Goal: Navigation & Orientation: Find specific page/section

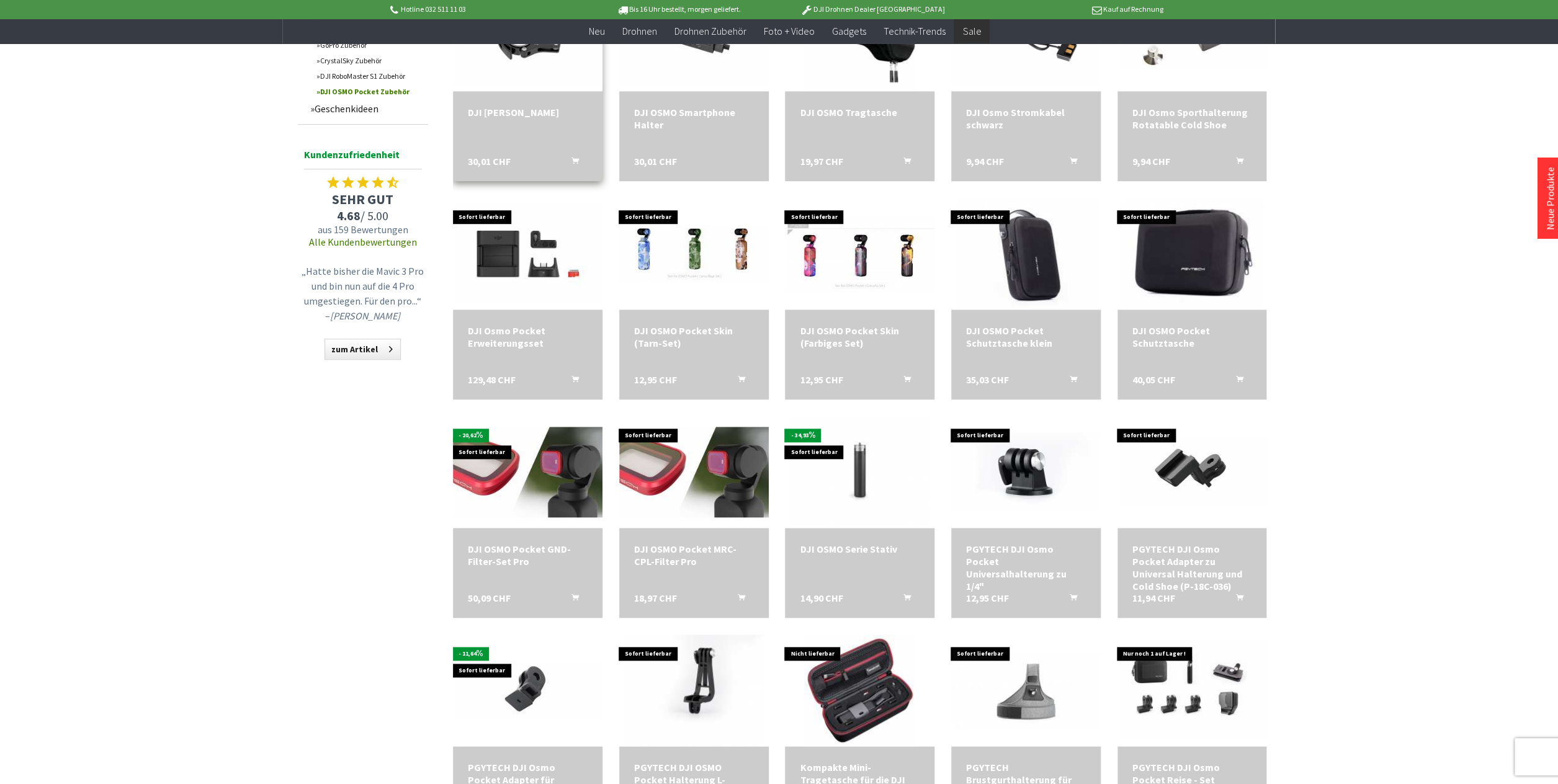
scroll to position [516, 0]
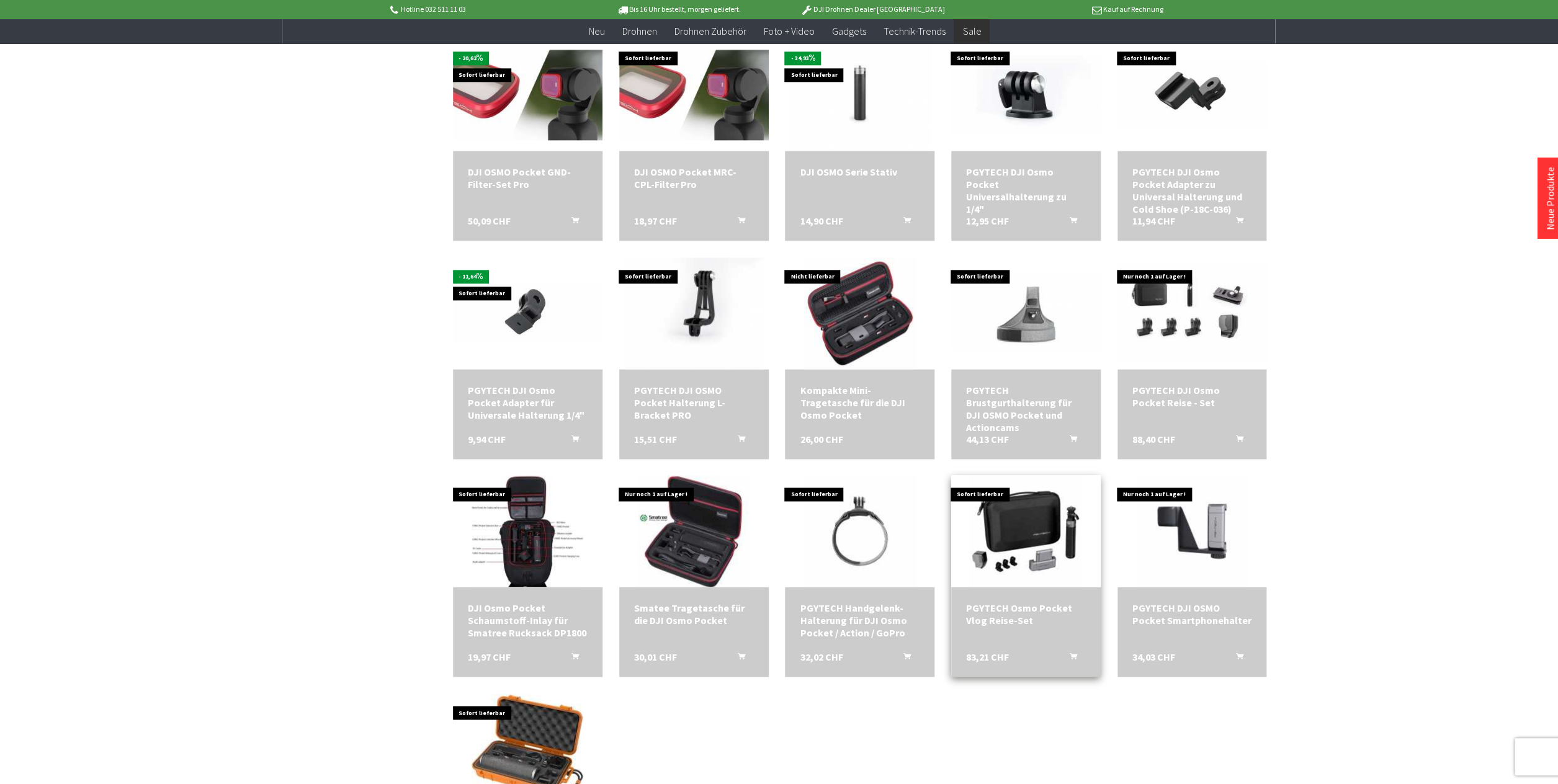
scroll to position [772, 0]
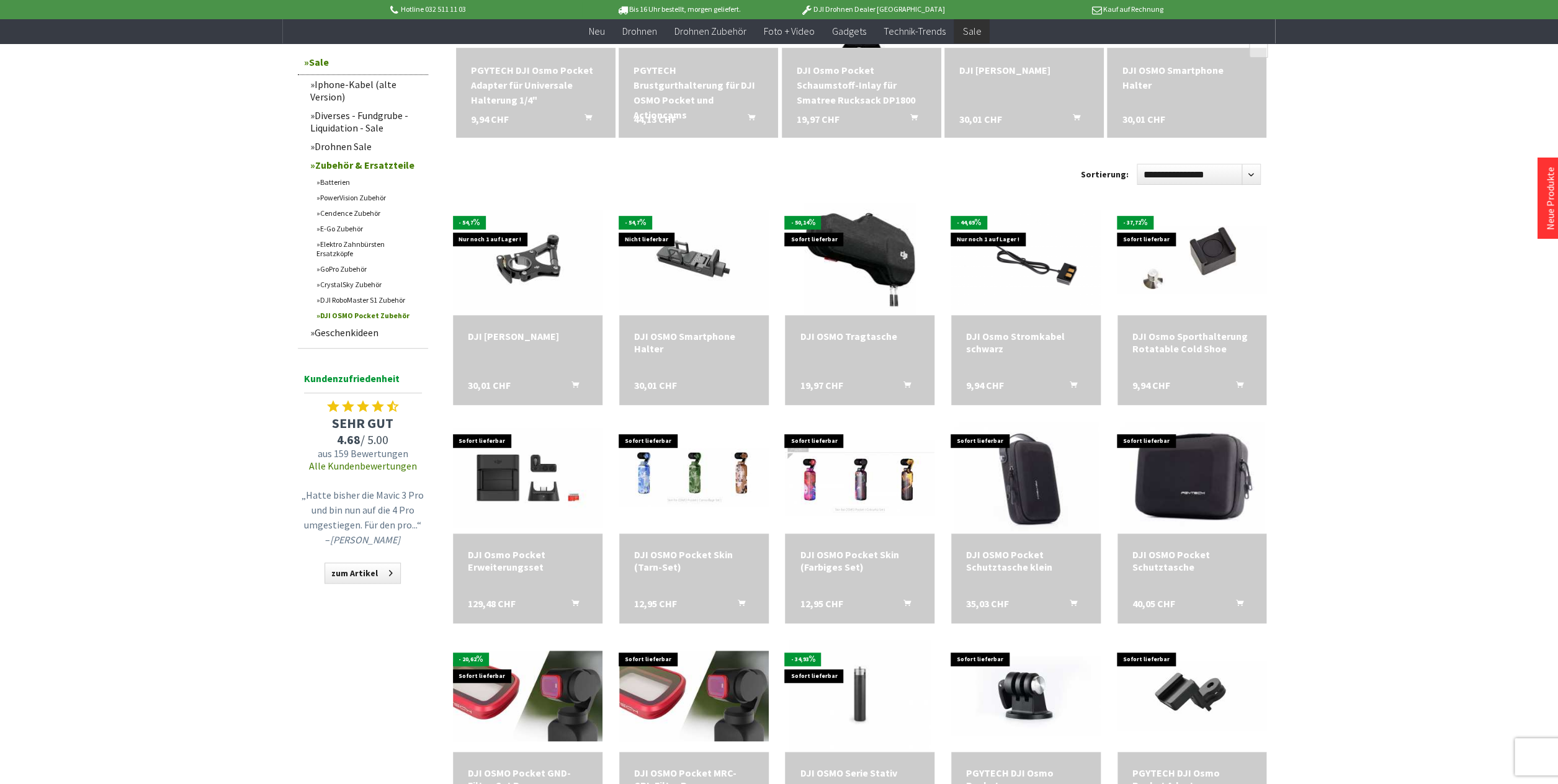
scroll to position [79, 0]
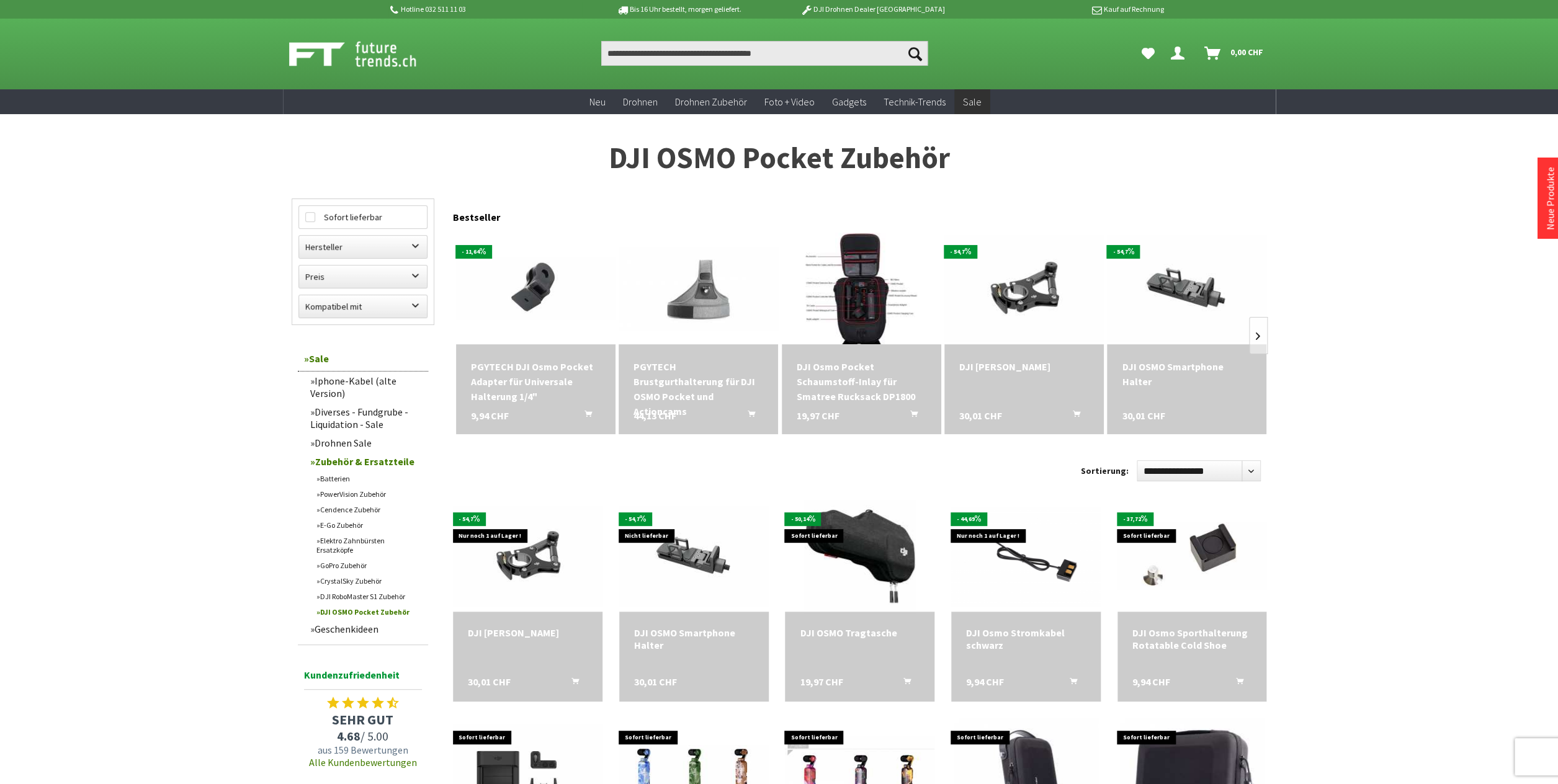
scroll to position [98, 0]
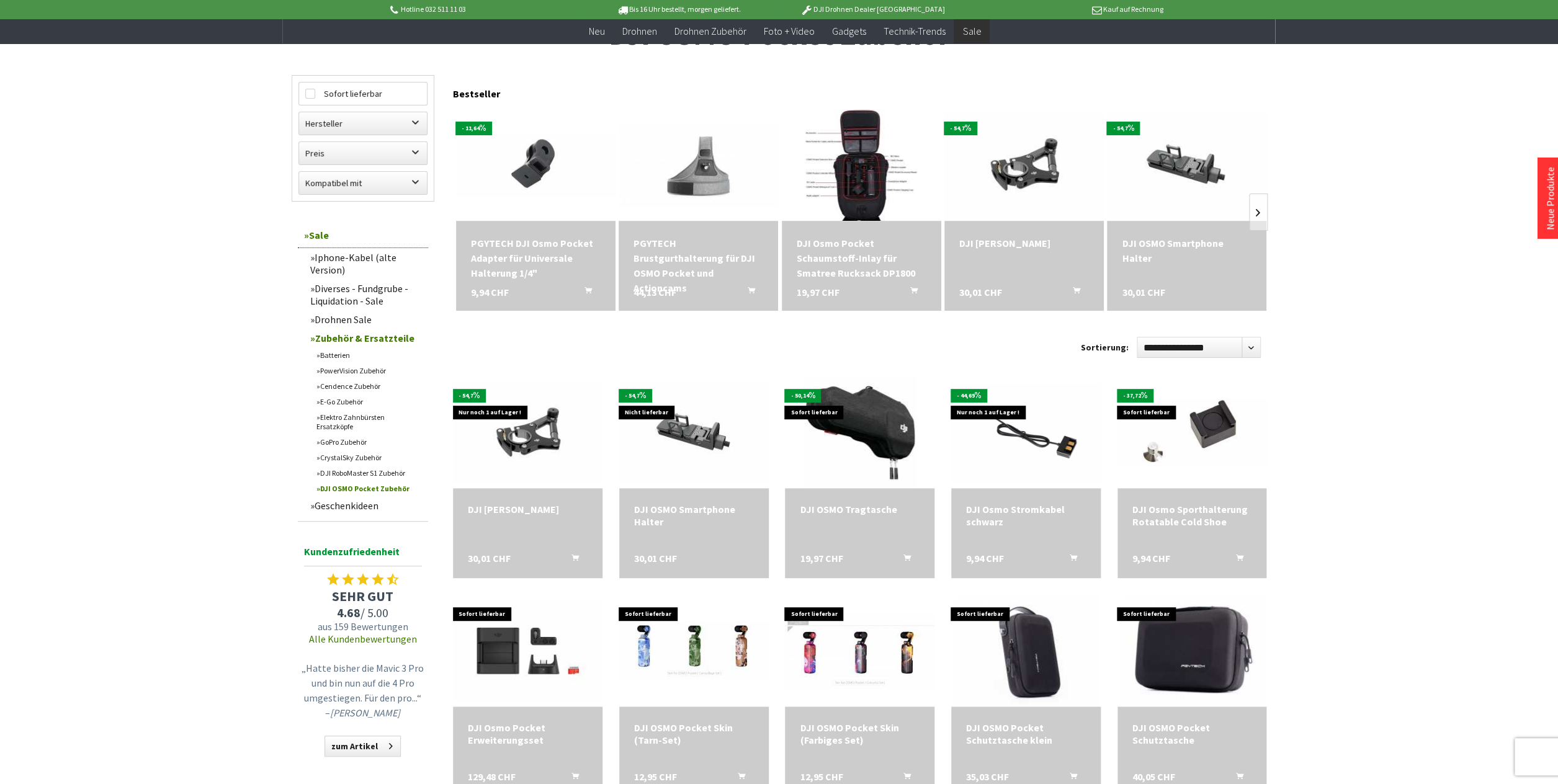
scroll to position [527, 0]
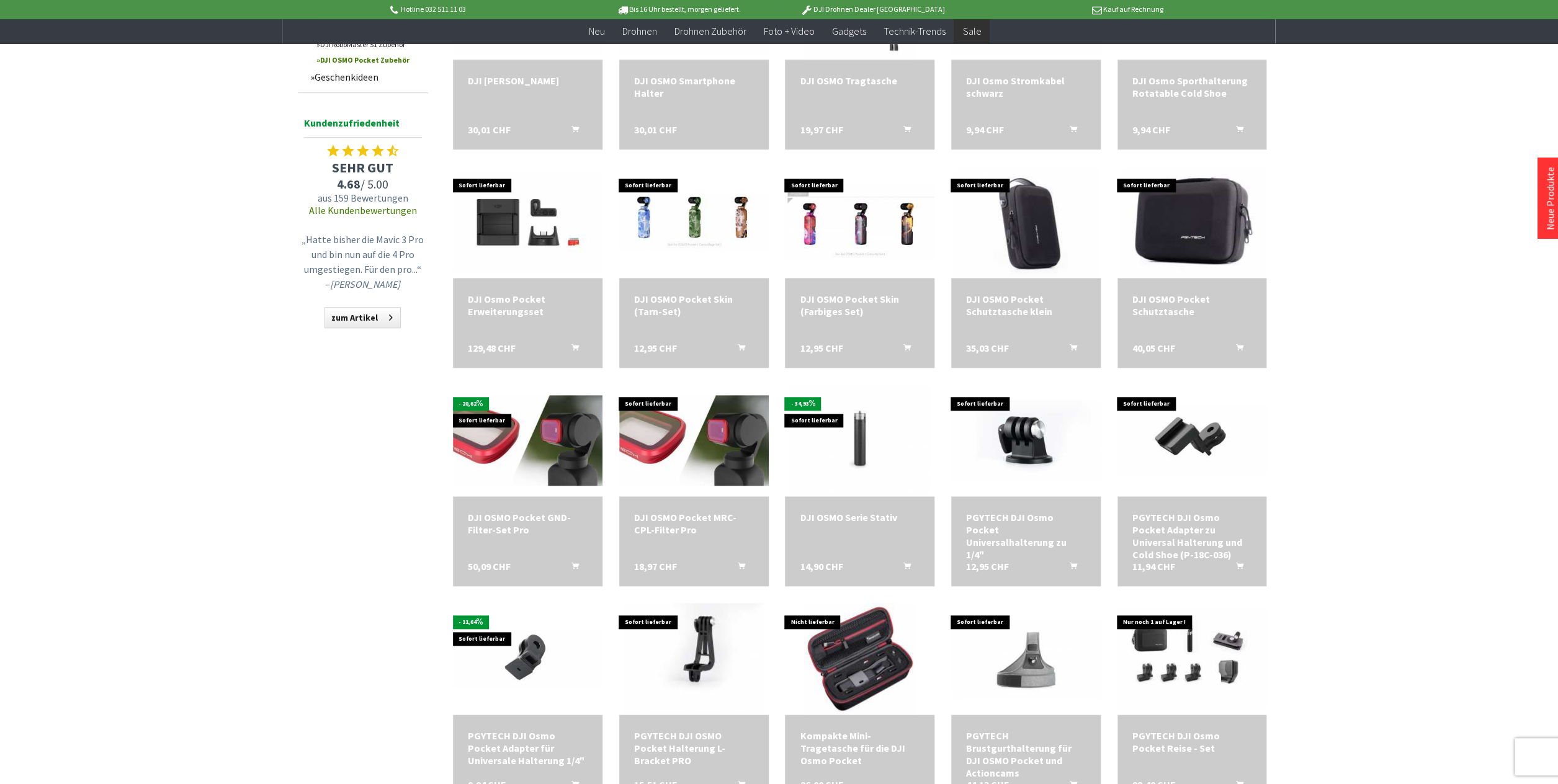
scroll to position [558, 0]
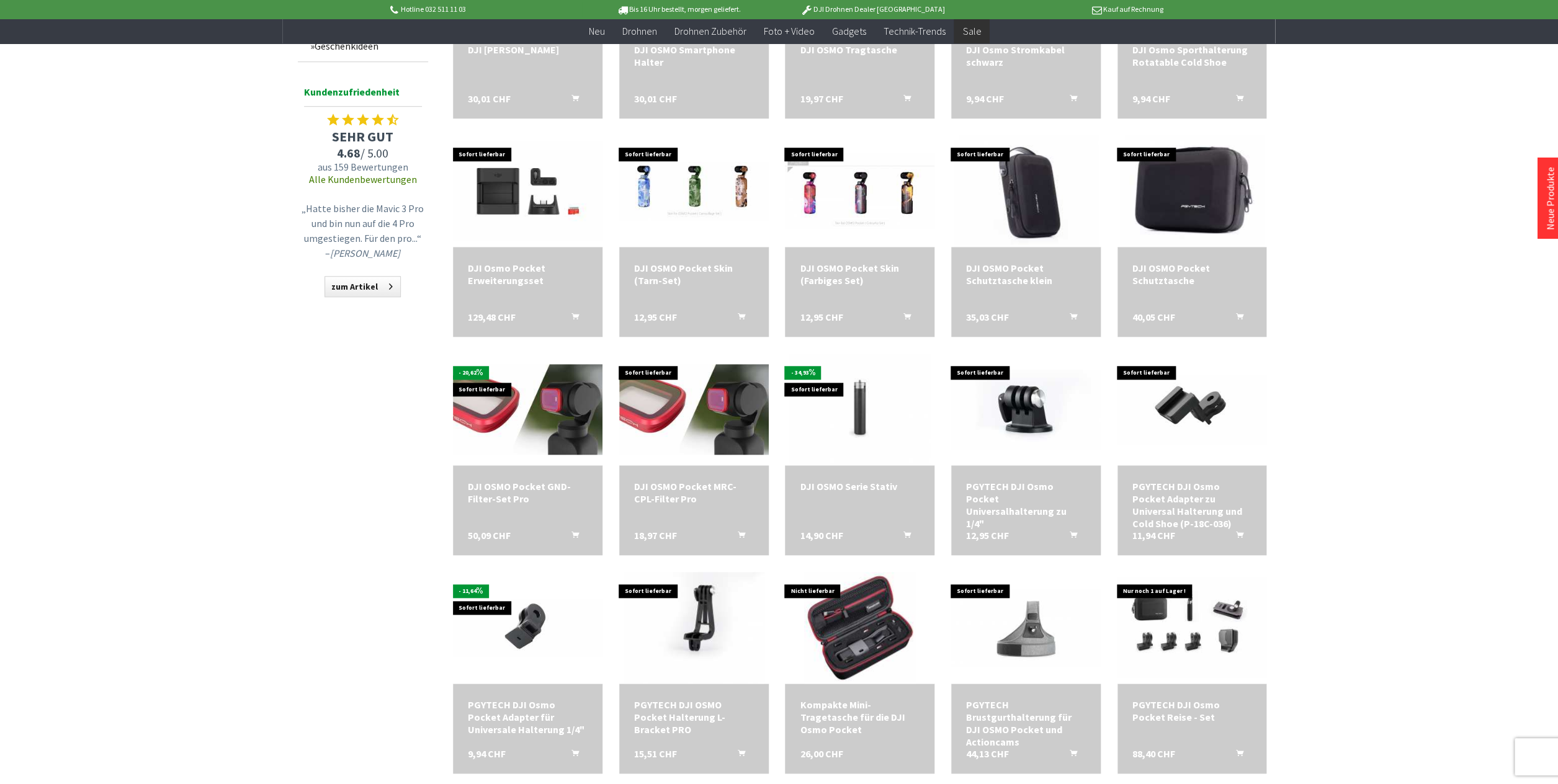
scroll to position [113, 0]
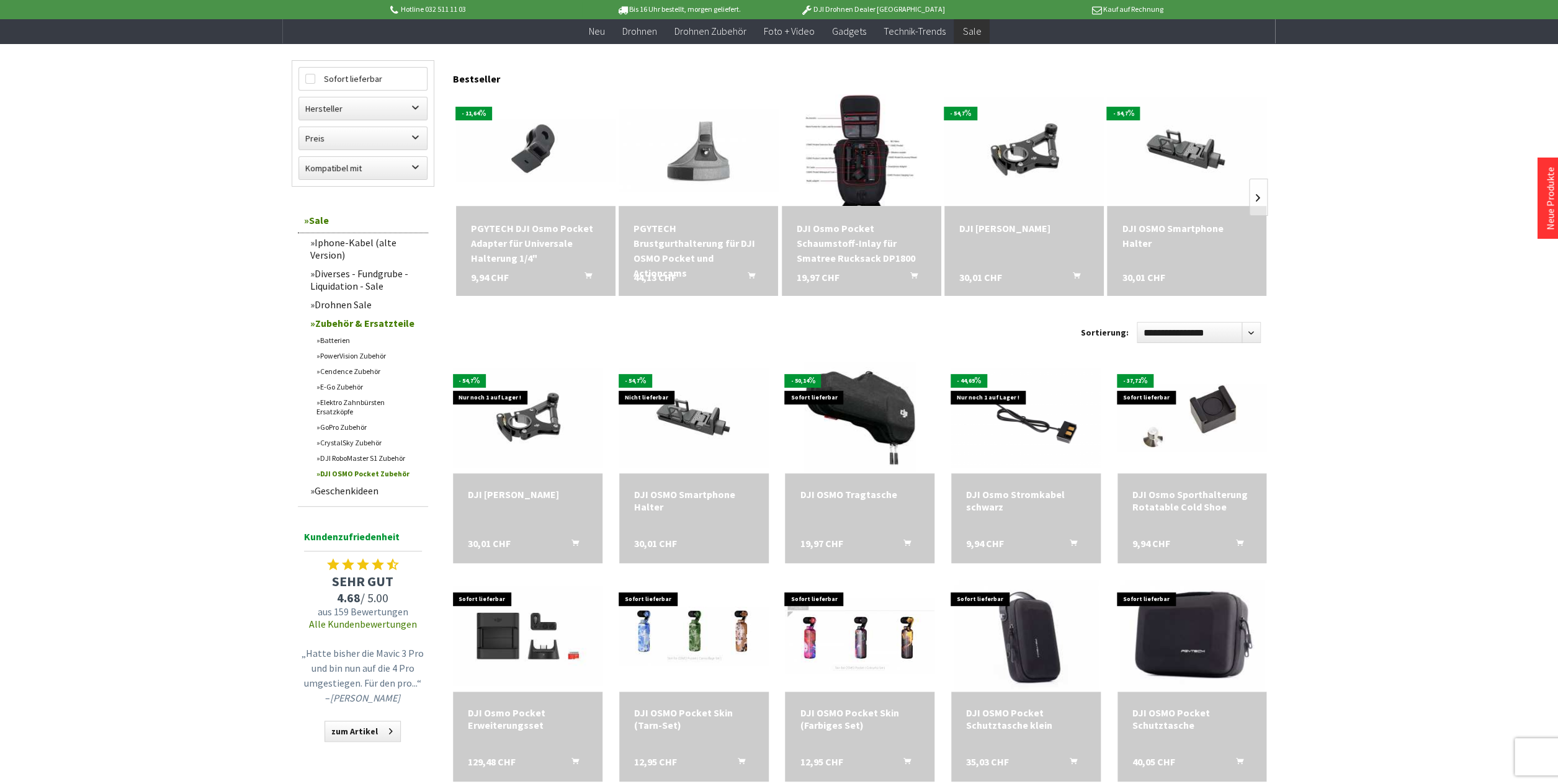
scroll to position [1, 0]
